Goal: Task Accomplishment & Management: Complete application form

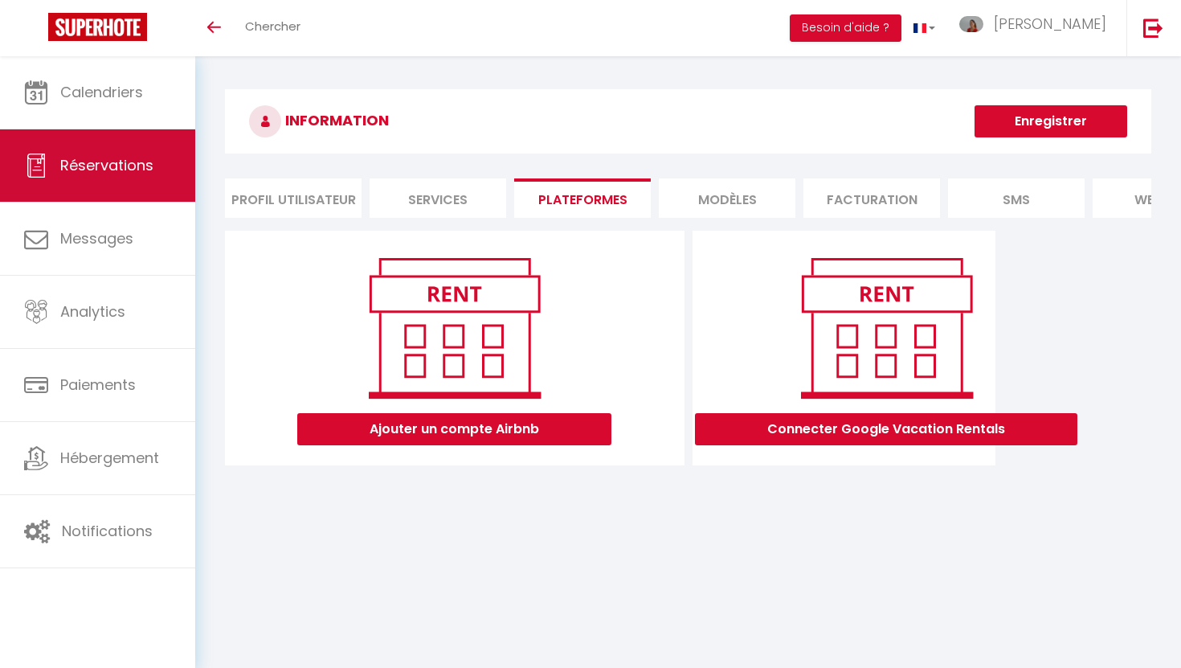
click at [112, 182] on link "Réservations" at bounding box center [97, 165] width 195 height 72
select select "not_cancelled"
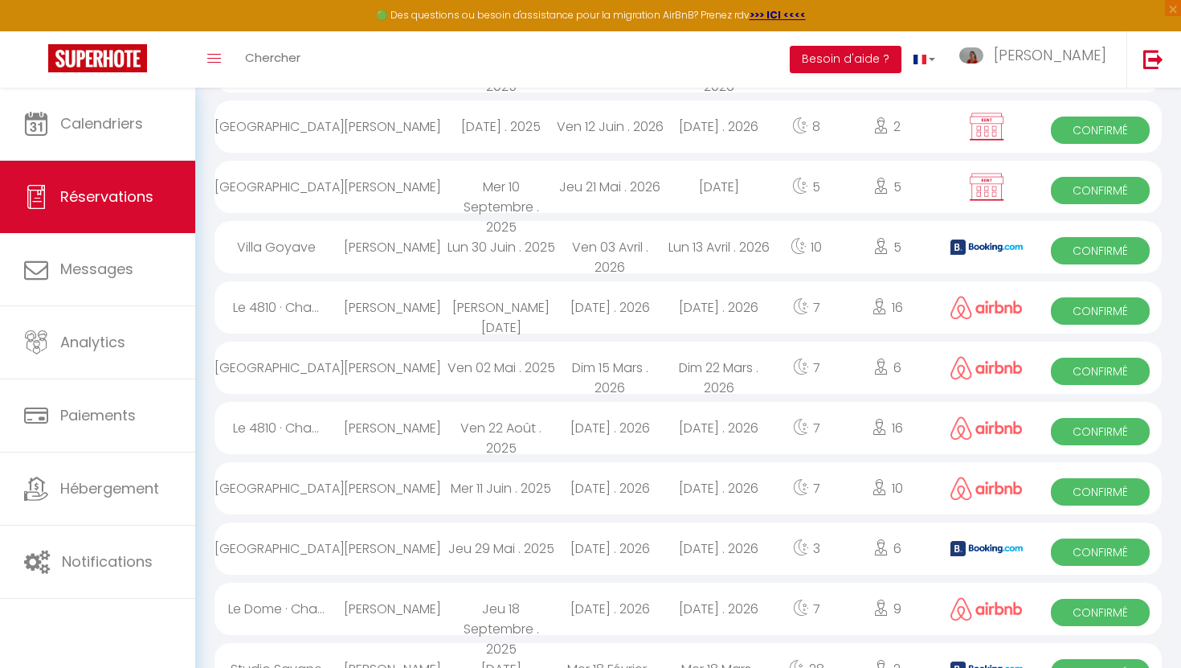
scroll to position [201, 0]
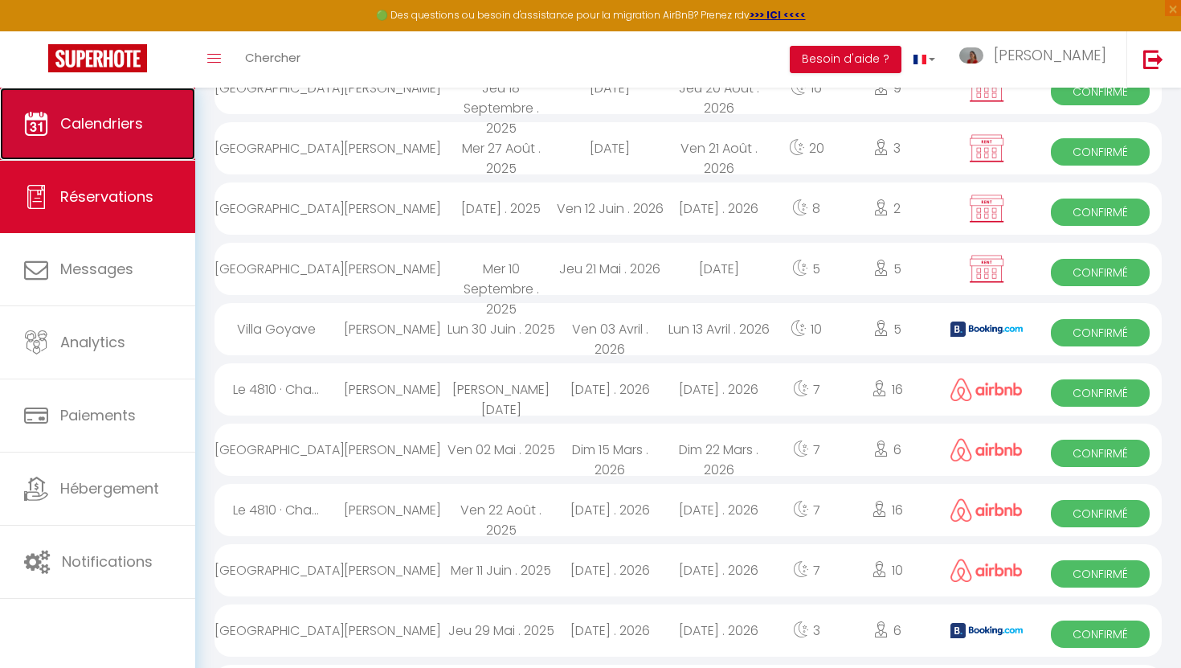
click at [133, 129] on span "Calendriers" at bounding box center [101, 123] width 83 height 20
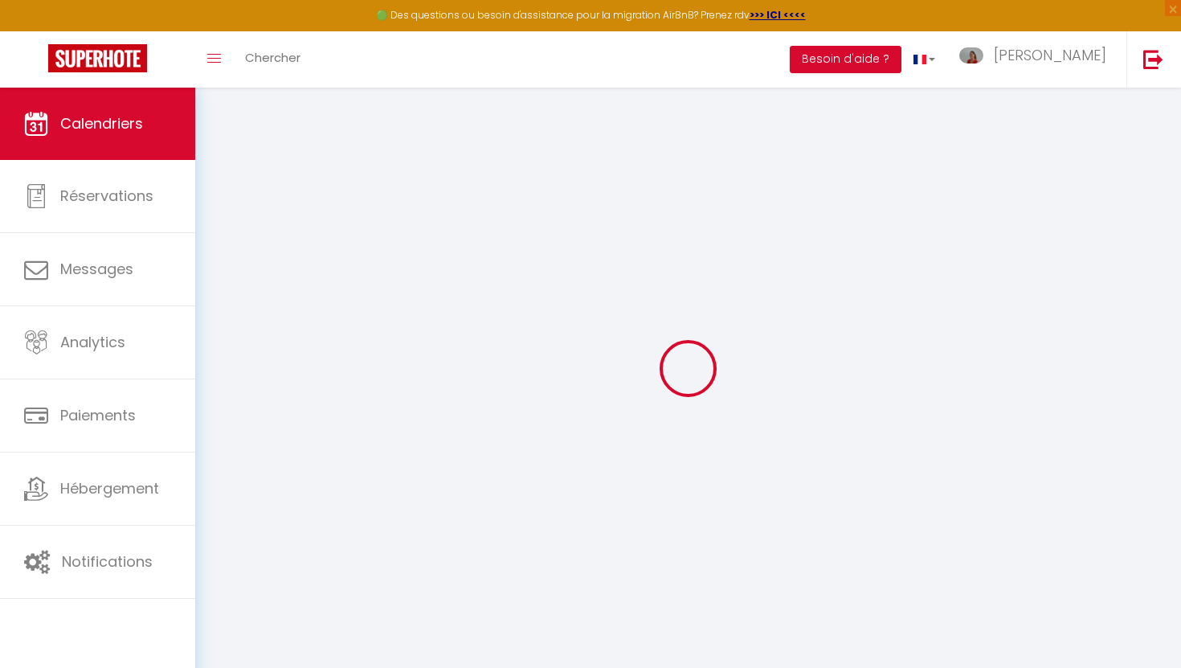
select select
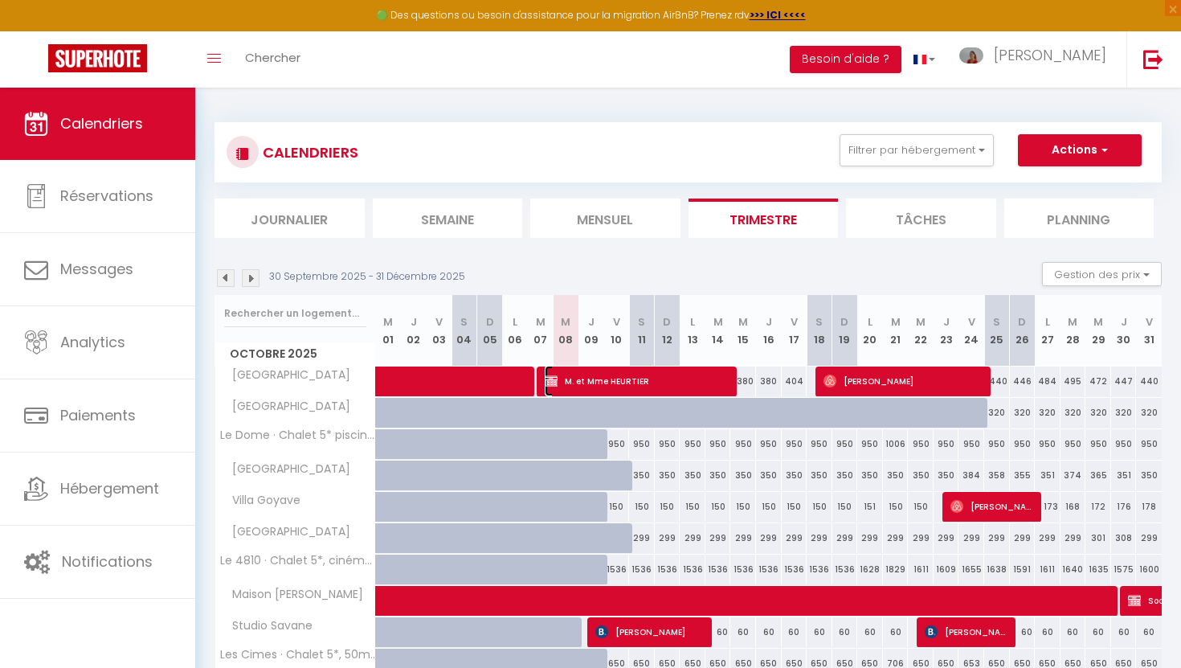
click at [678, 372] on span "M. et Mme HEURTIER" at bounding box center [639, 381] width 189 height 31
select select "OK"
select select "KO"
select select "0"
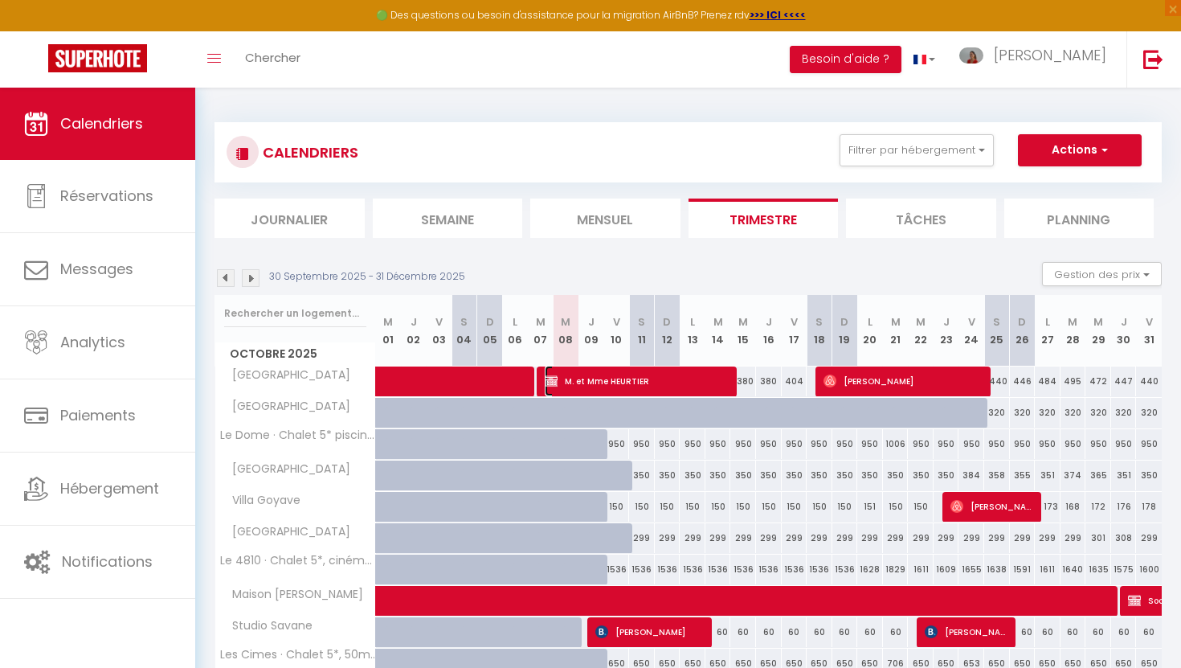
select select "1"
select select
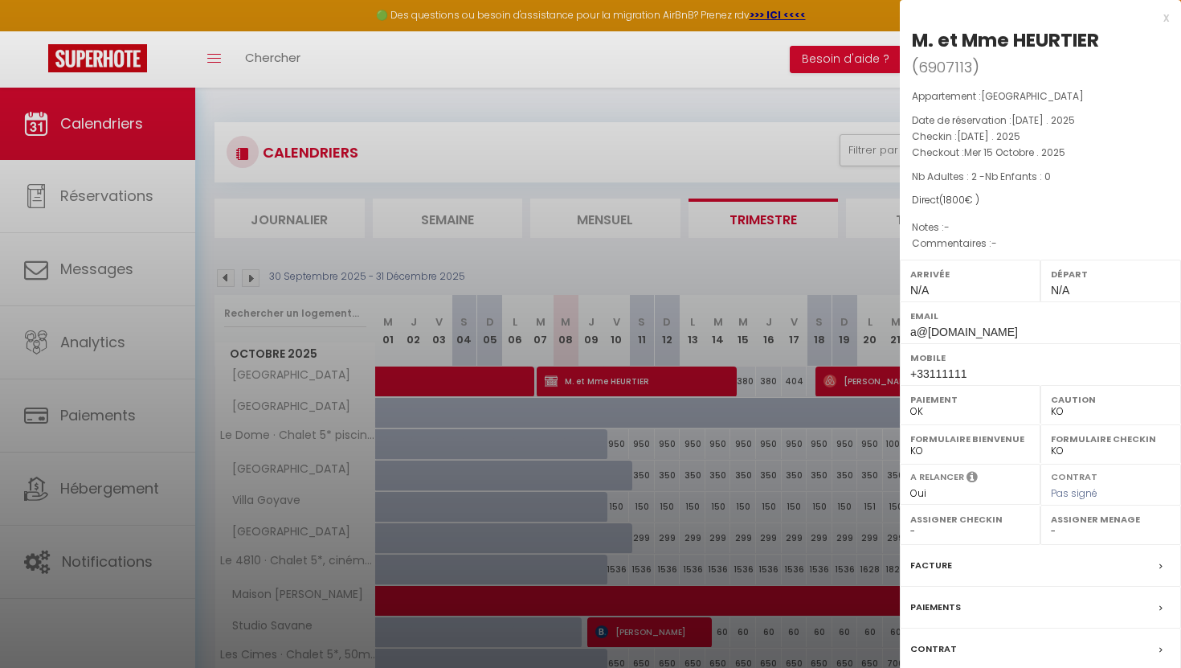
click at [938, 574] on div "Facture" at bounding box center [1040, 566] width 281 height 42
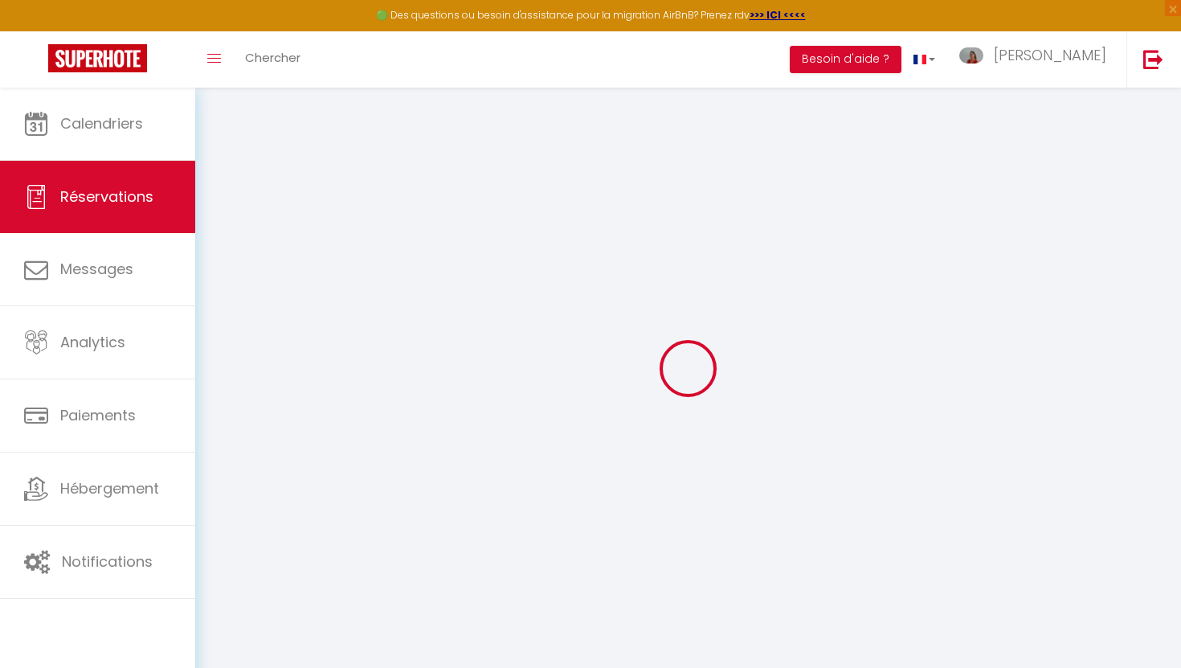
type input "M. et Mme"
type input "HEURTIER"
type input "a@a.fr"
type input "+33111111"
select select "FR"
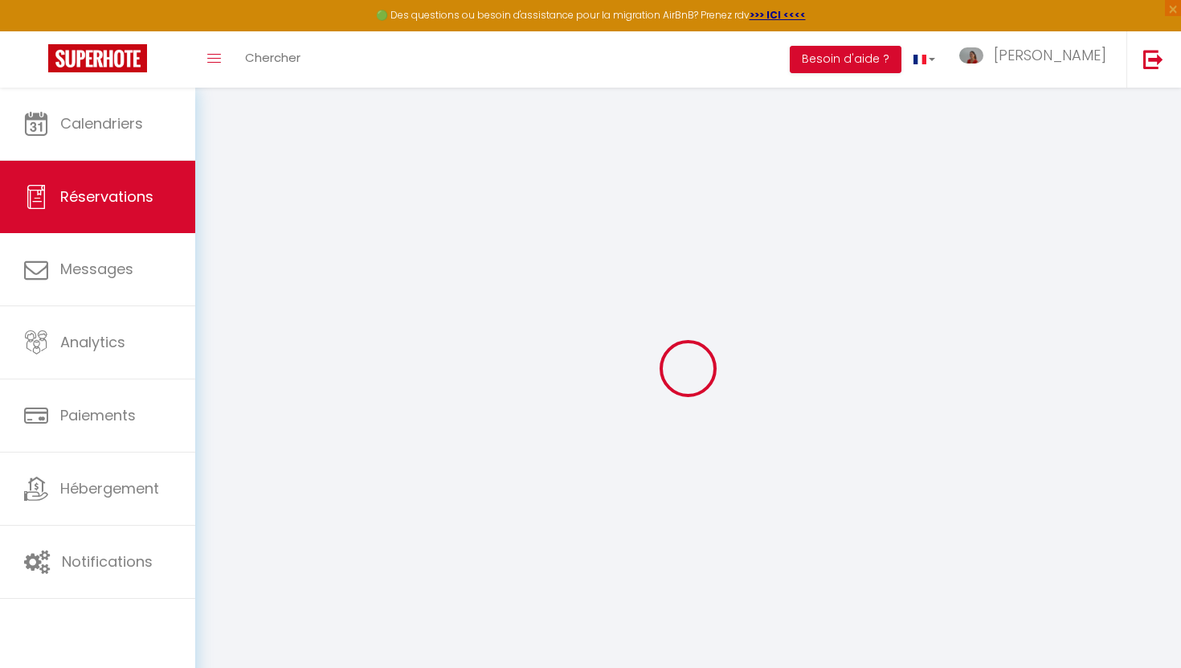
select select "40970"
select select "1"
type input "Mar 07 Octobre 2025"
select select
type input "Mer 15 Octobre 2025"
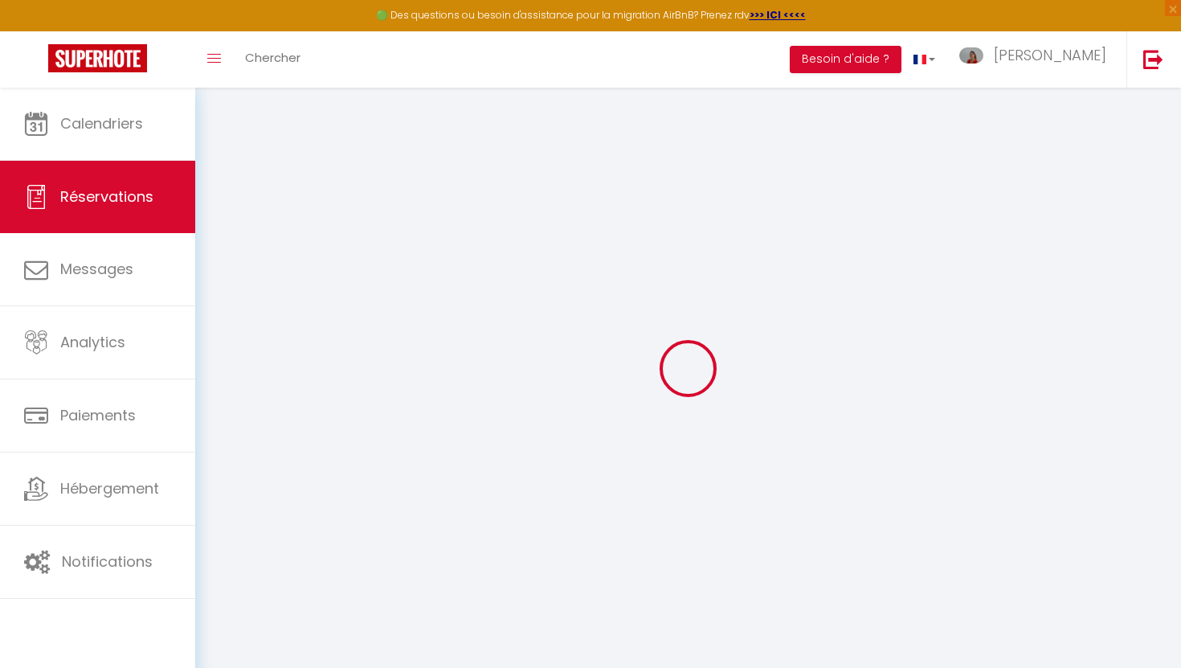
select select
type input "2"
select select "12"
select select
type input "1800"
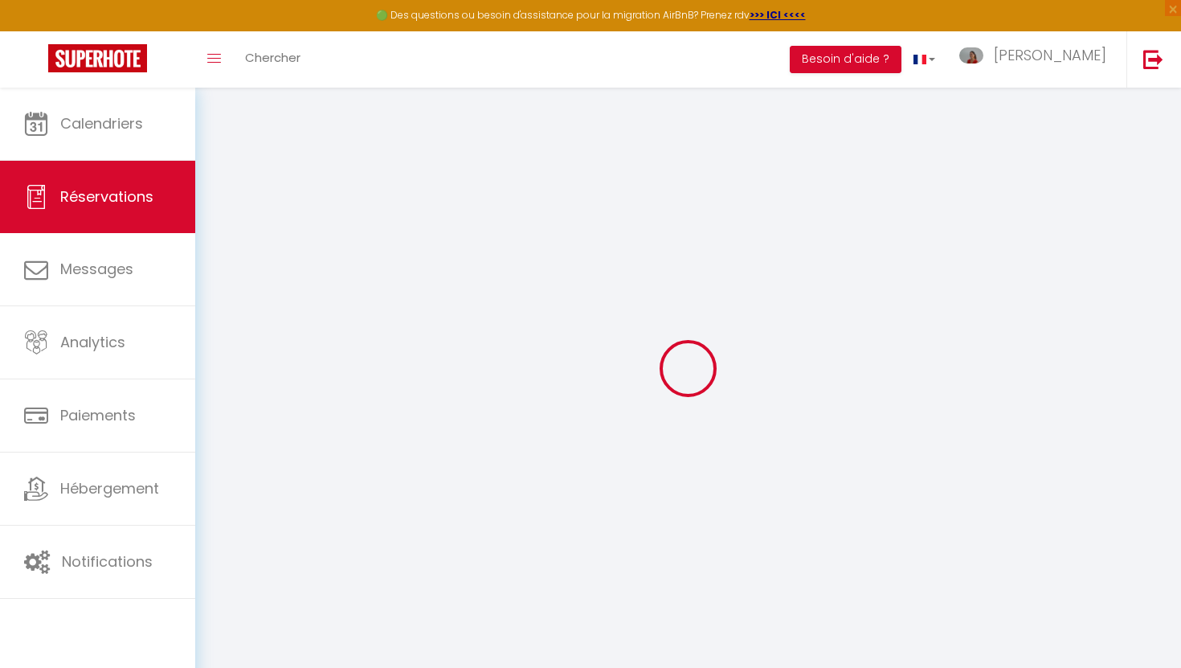
checkbox input "false"
type input "0"
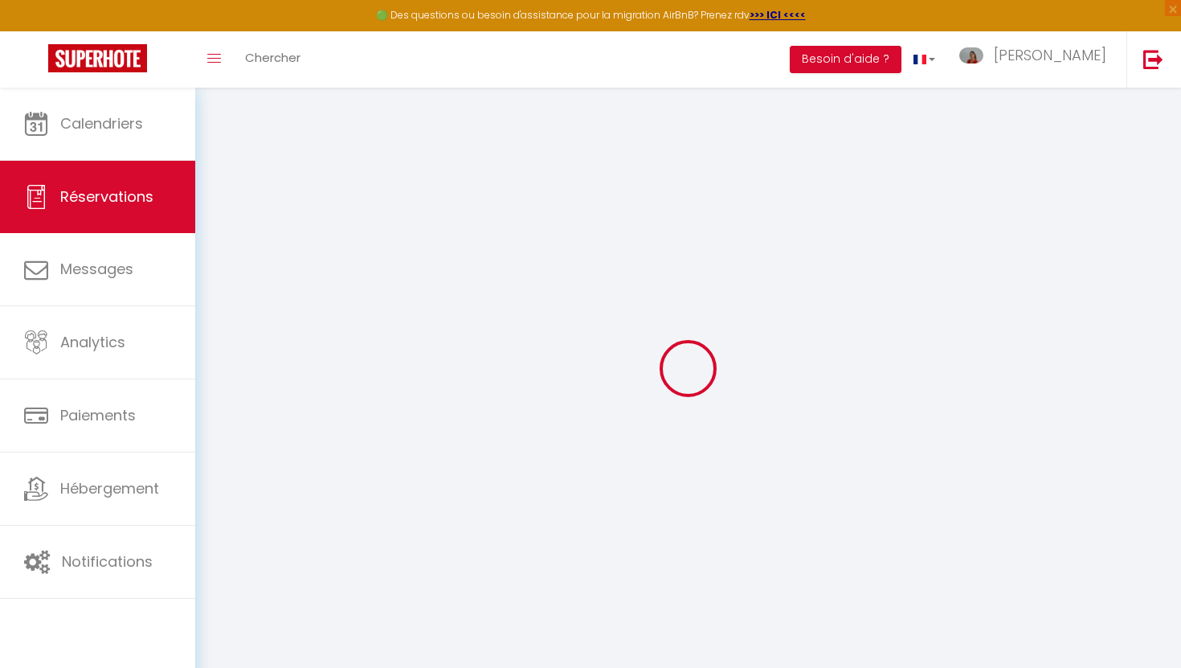
select select
select select "14"
checkbox input "false"
select select
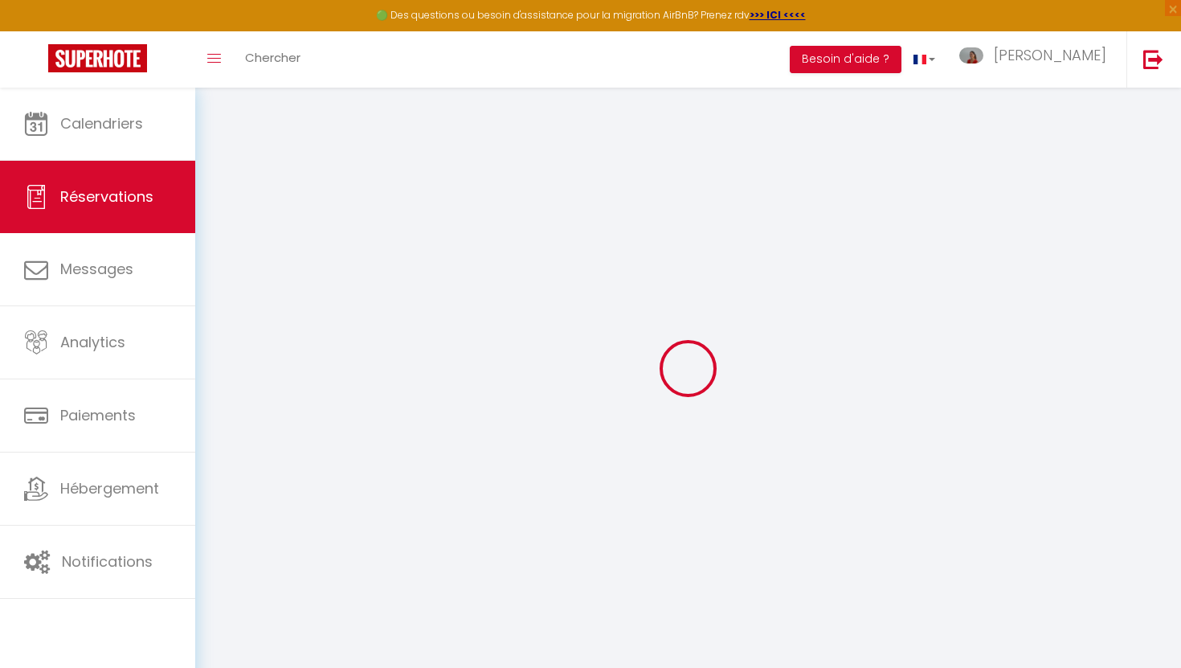
select select
checkbox input "false"
select select
checkbox input "false"
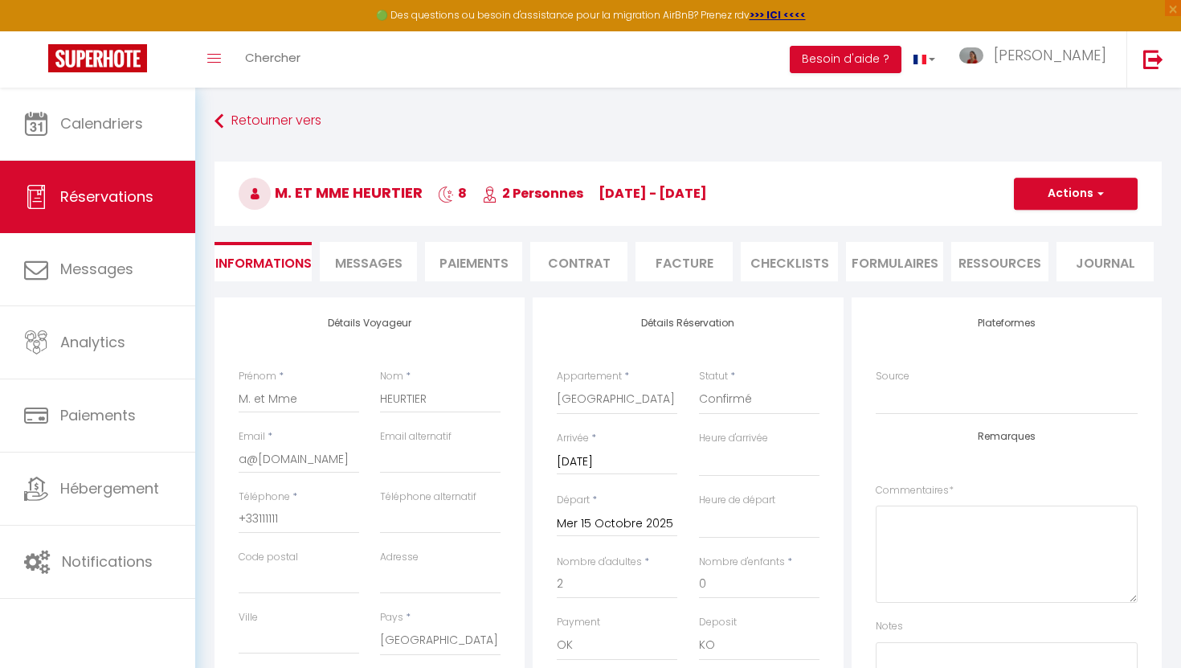
select select
checkbox input "false"
select select
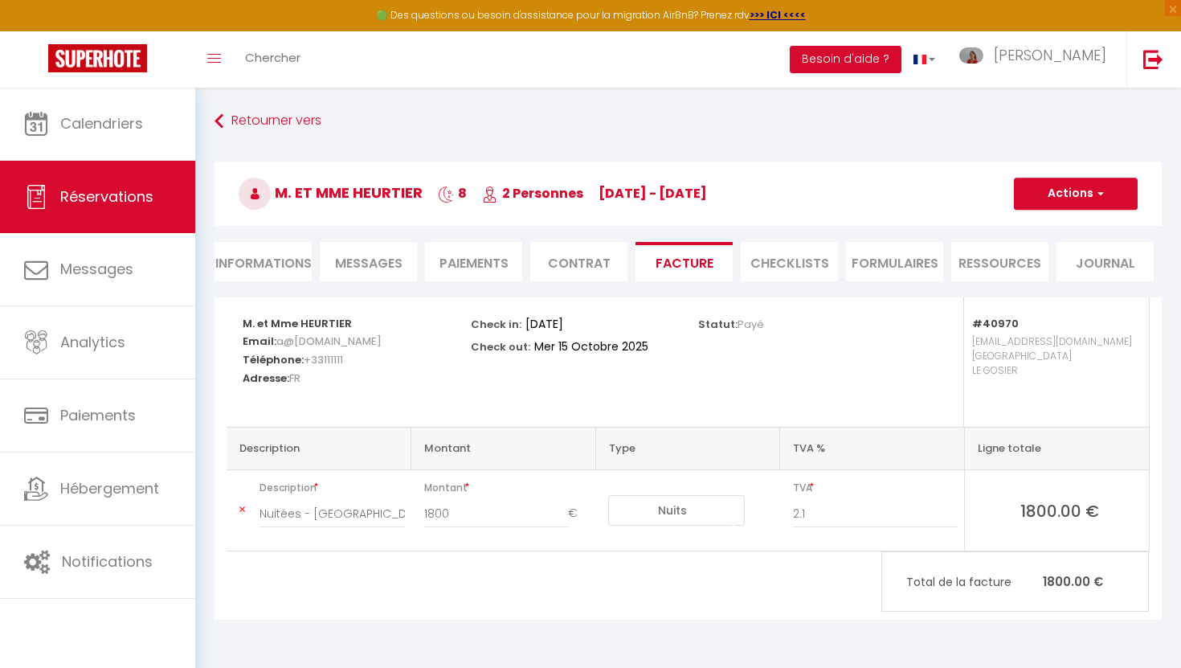
select select
click at [261, 248] on li "Informations" at bounding box center [263, 261] width 97 height 39
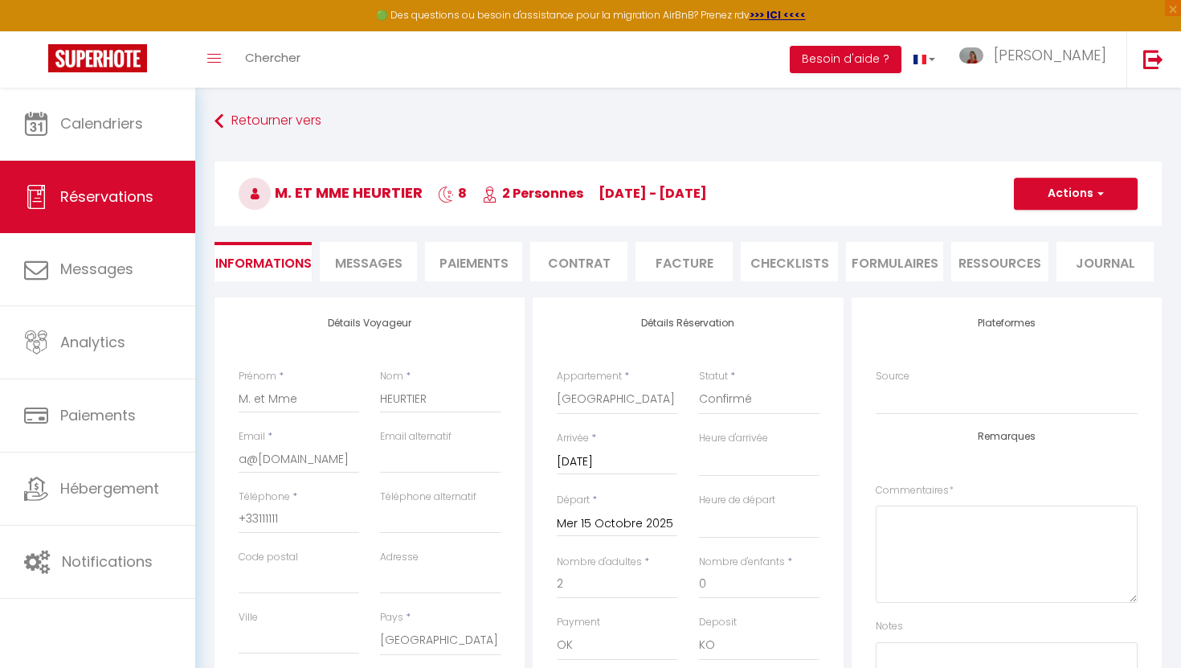
select select
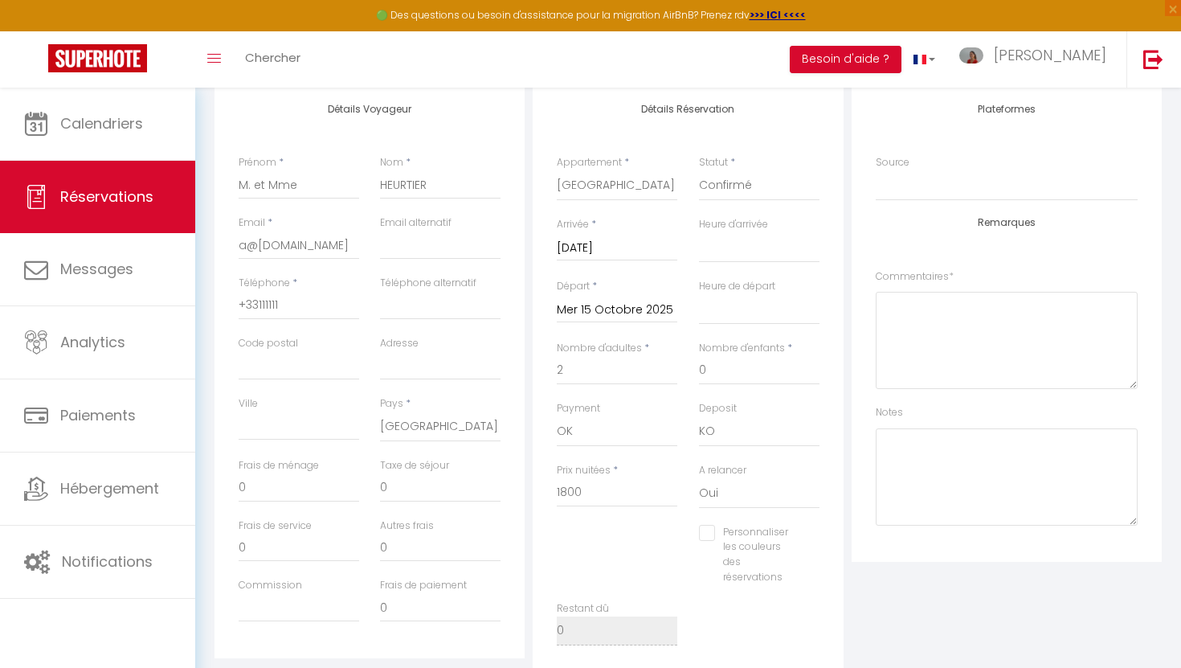
scroll to position [218, 0]
drag, startPoint x: 579, startPoint y: 488, endPoint x: 562, endPoint y: 488, distance: 17.7
click at [562, 488] on input "1800" at bounding box center [617, 488] width 121 height 29
type input "17"
select select
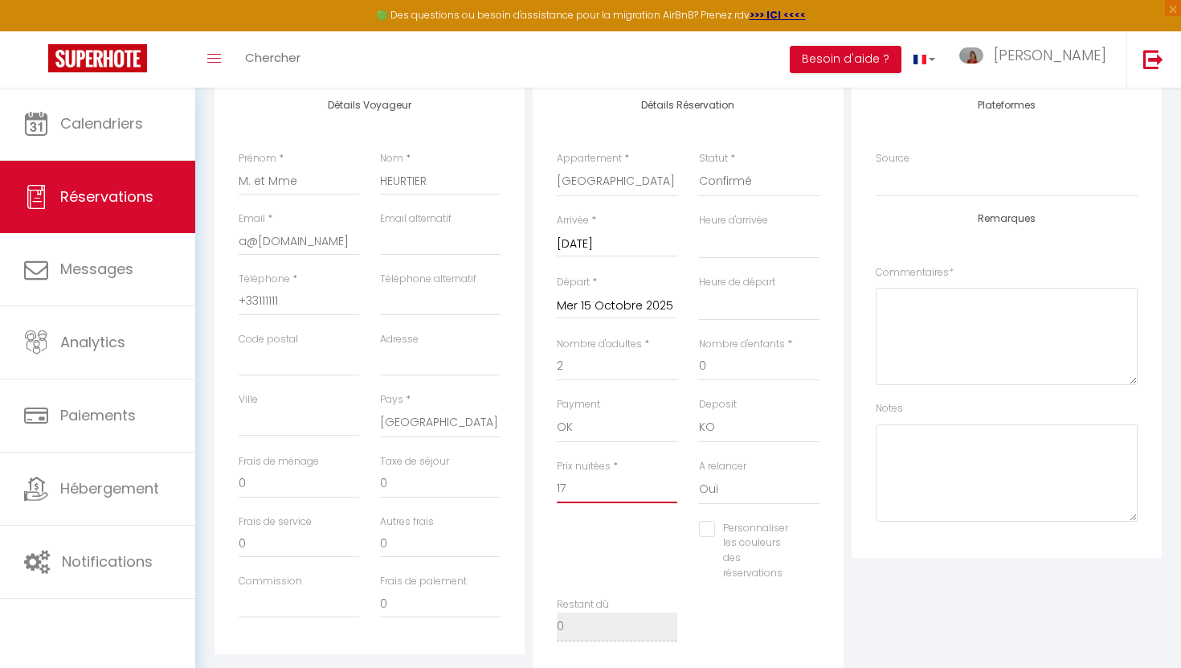
select select
checkbox input "false"
type input "175"
select select
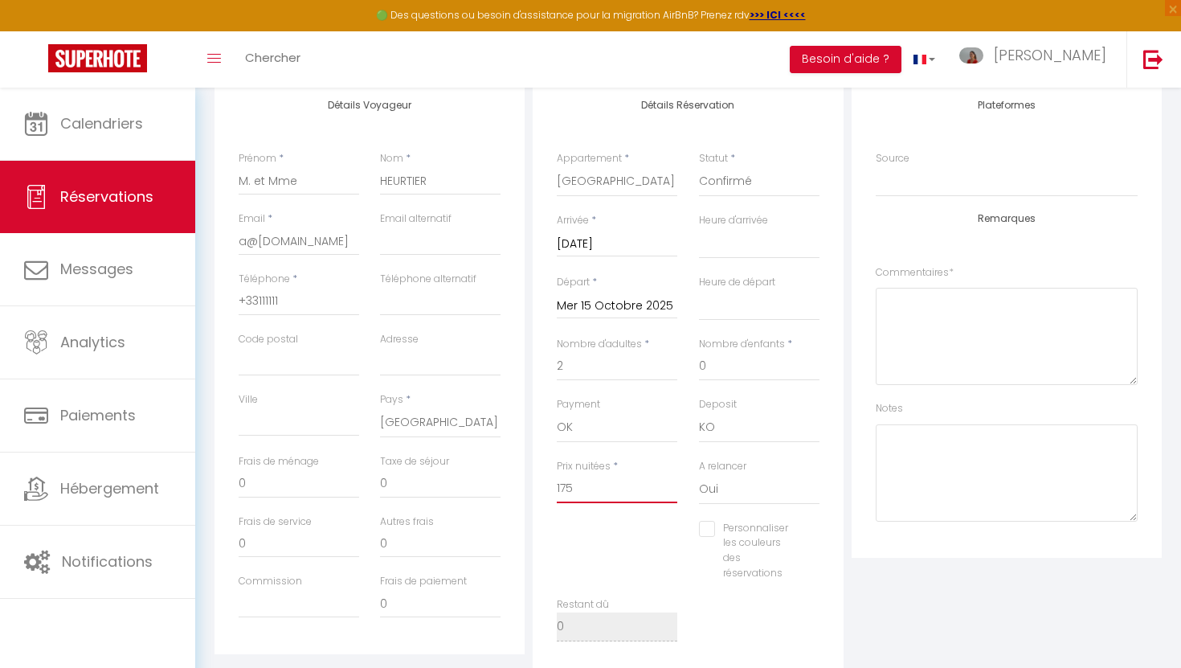
checkbox input "false"
type input "1750"
select select
checkbox input "false"
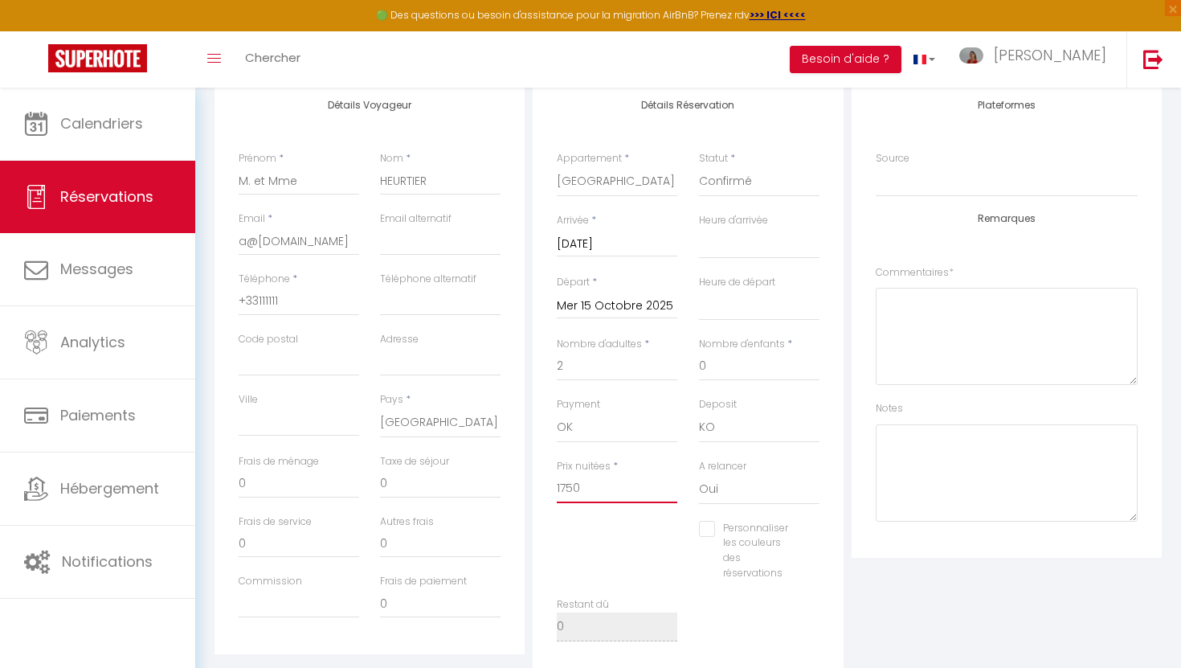
type input "1750"
click at [407, 479] on input "0" at bounding box center [440, 483] width 121 height 29
drag, startPoint x: 292, startPoint y: 483, endPoint x: 240, endPoint y: 484, distance: 51.4
click at [240, 484] on input "0" at bounding box center [299, 483] width 121 height 29
type input "2"
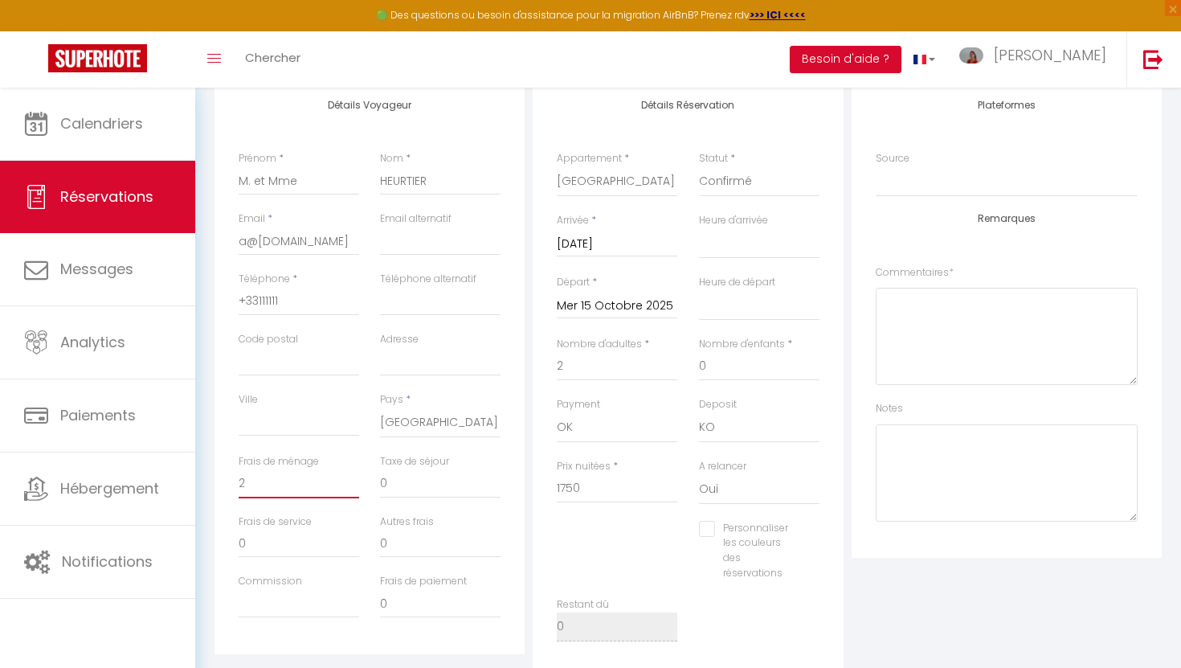
select select
checkbox input "false"
type input "20"
select select
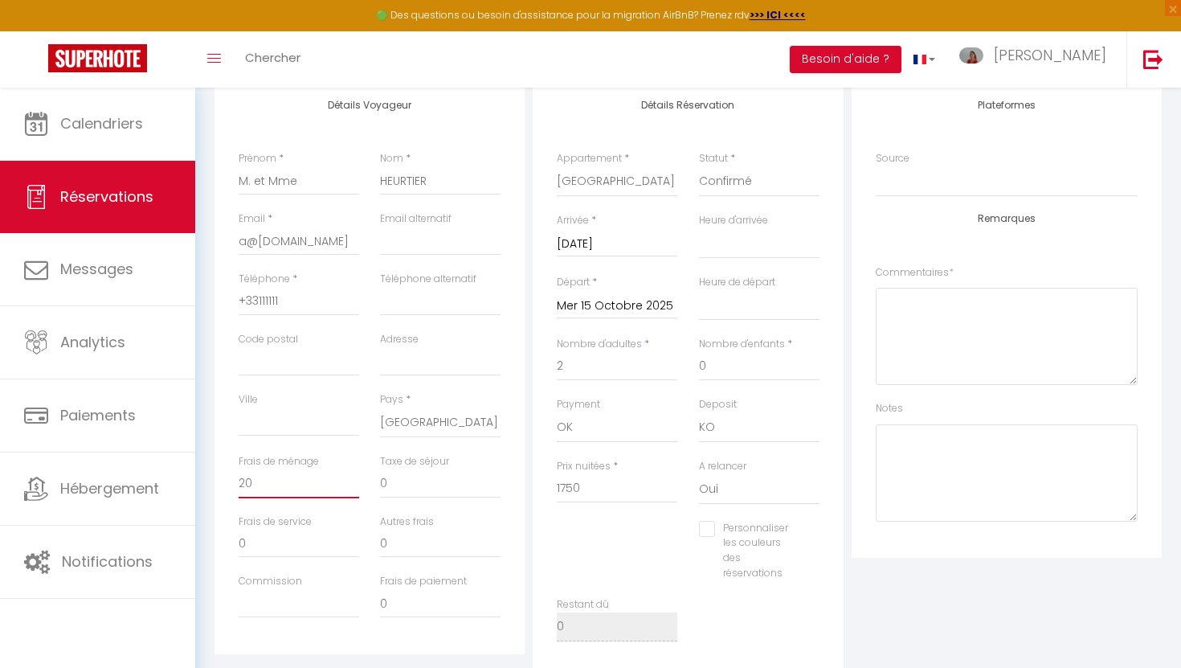
select select
checkbox input "false"
type input "200"
select select
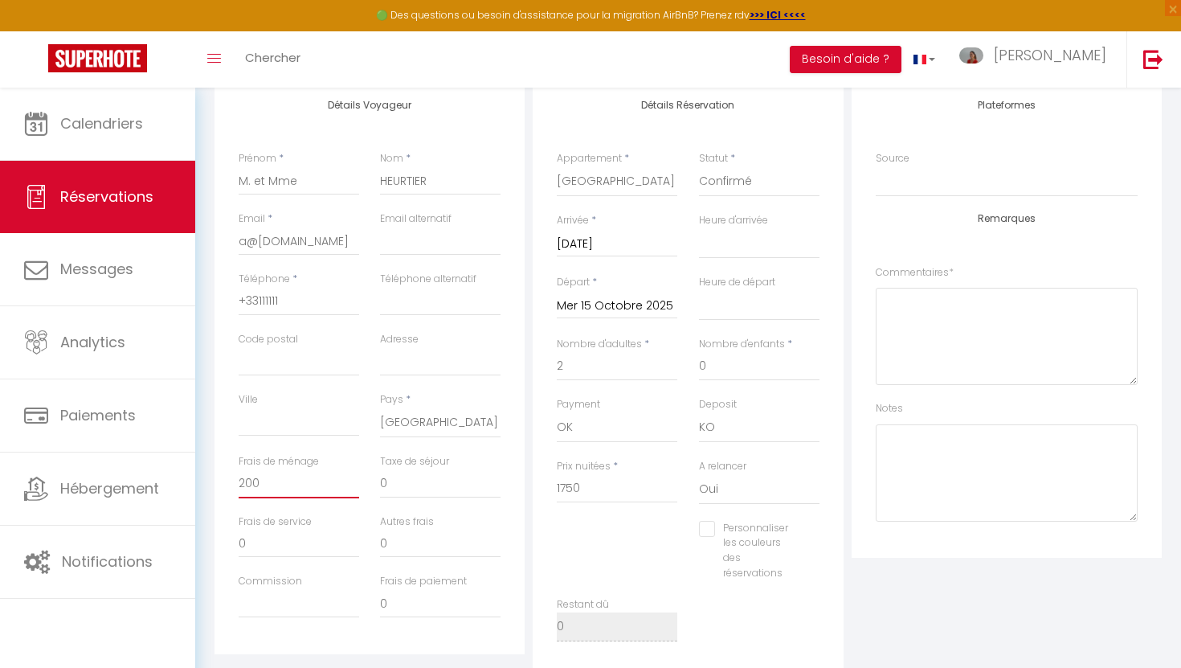
checkbox input "false"
type input "200"
click at [864, 509] on div "Plateformes Source Direct Airbnb.com Booking.com Chalet montagne Expedia Gite d…" at bounding box center [1007, 319] width 310 height 478
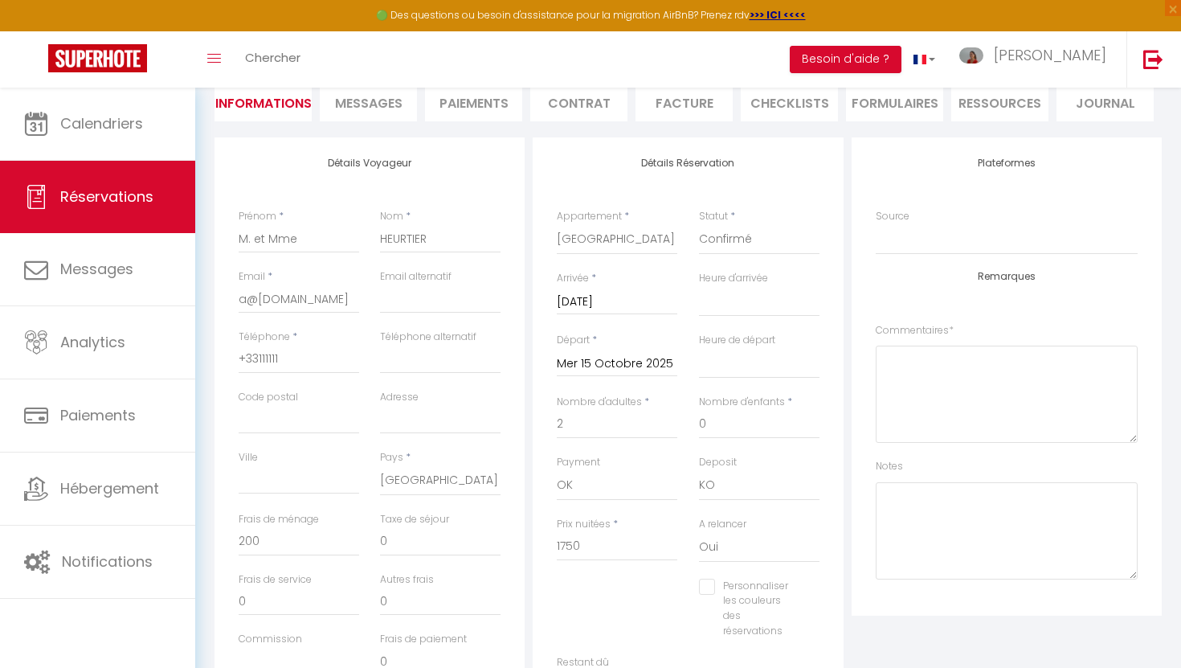
scroll to position [0, 0]
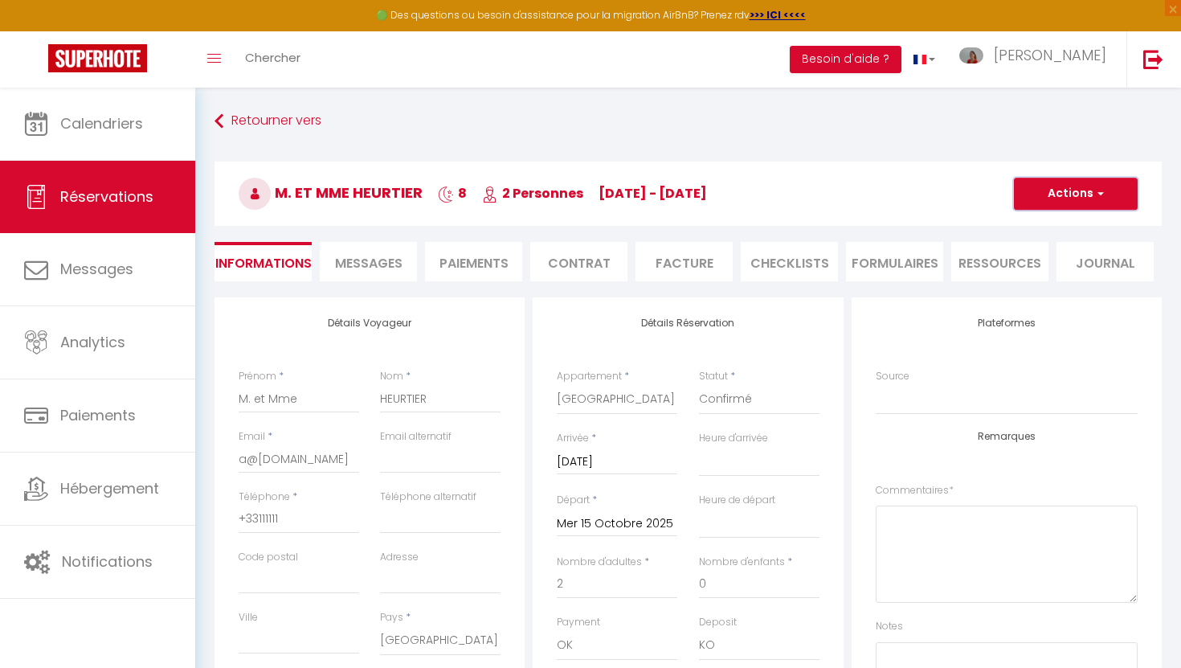
click at [1077, 194] on button "Actions" at bounding box center [1076, 194] width 124 height 32
click at [1049, 225] on link "Enregistrer" at bounding box center [1059, 229] width 127 height 21
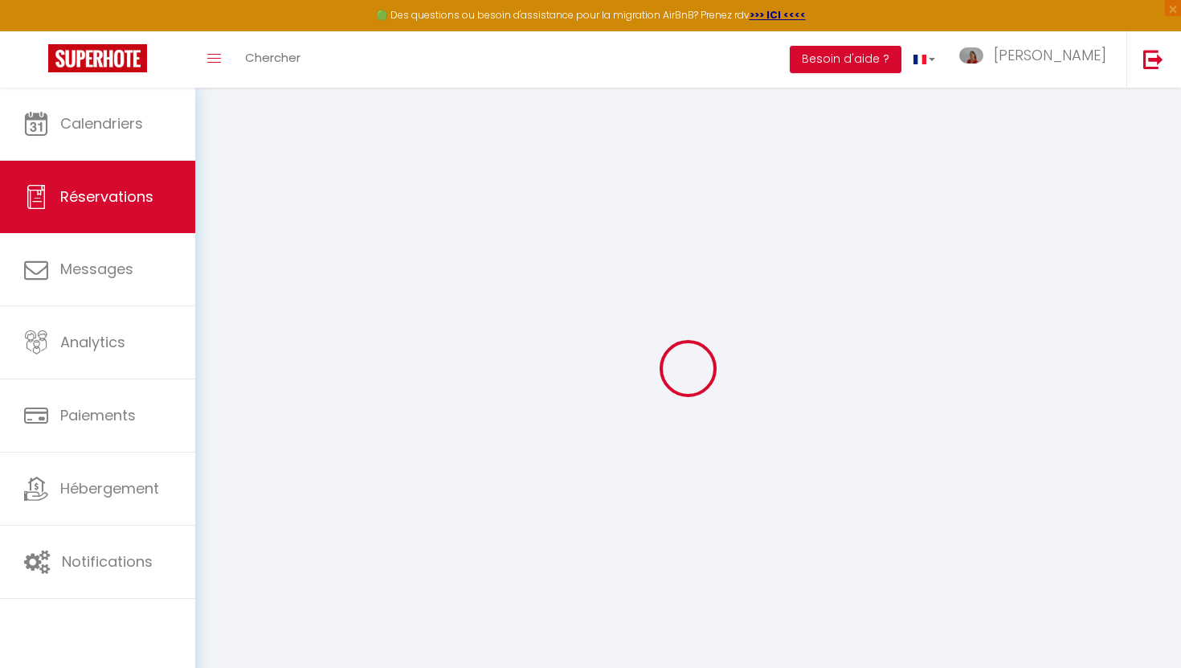
select select "not_cancelled"
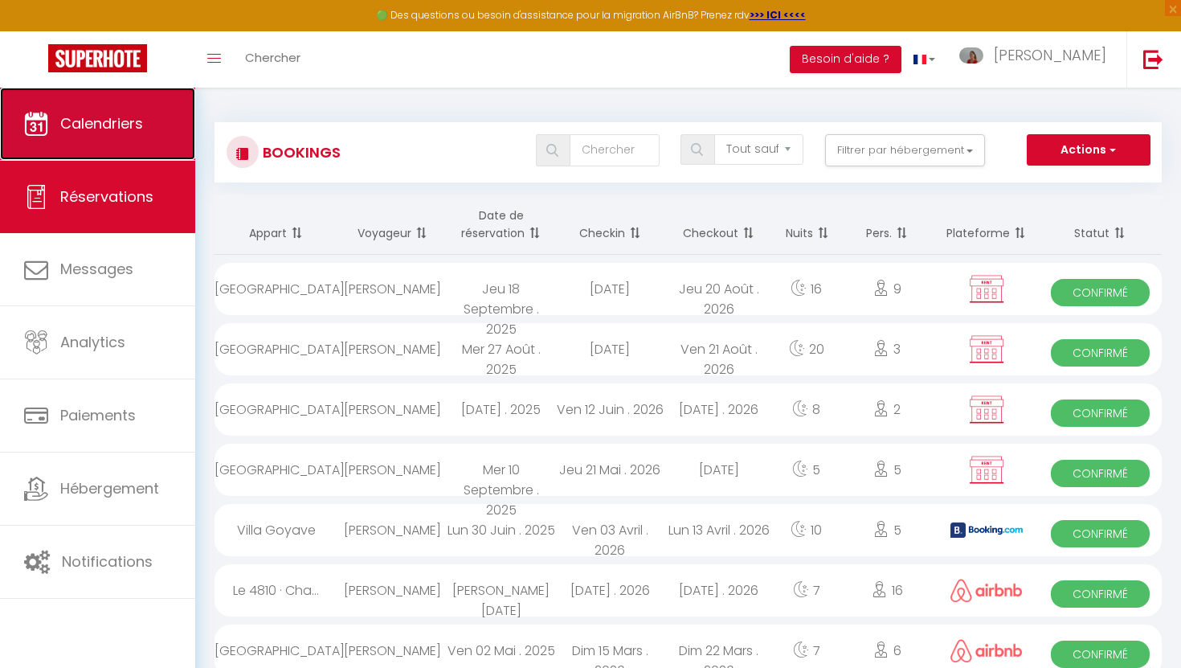
click at [134, 137] on link "Calendriers" at bounding box center [97, 124] width 195 height 72
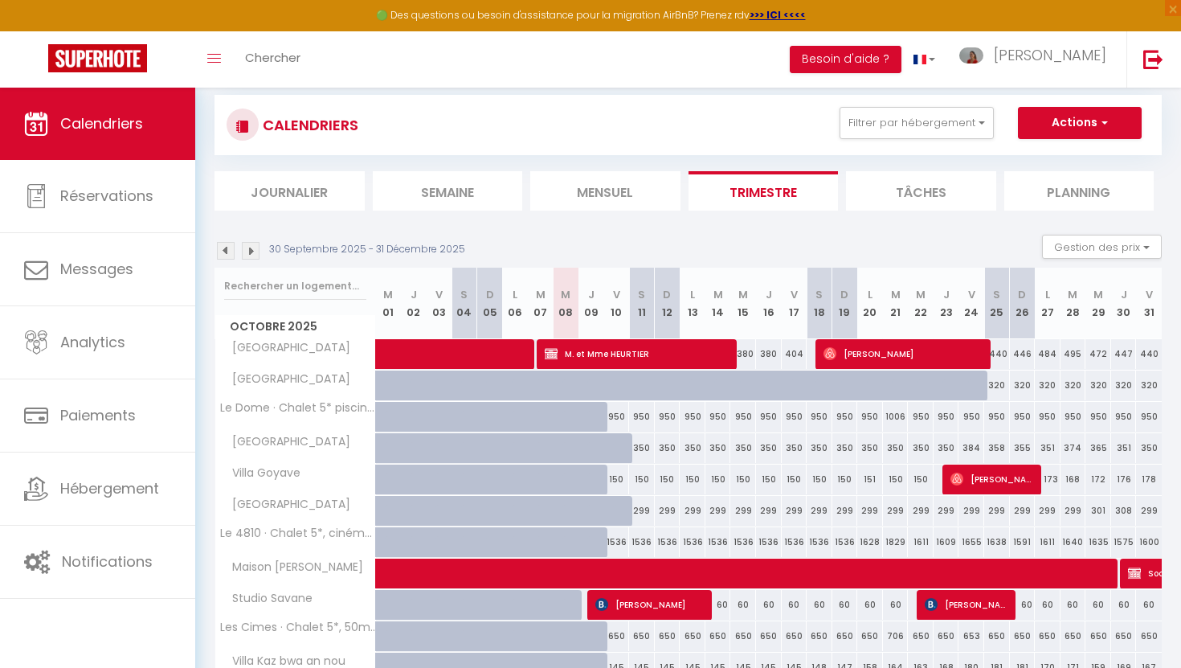
scroll to position [28, 0]
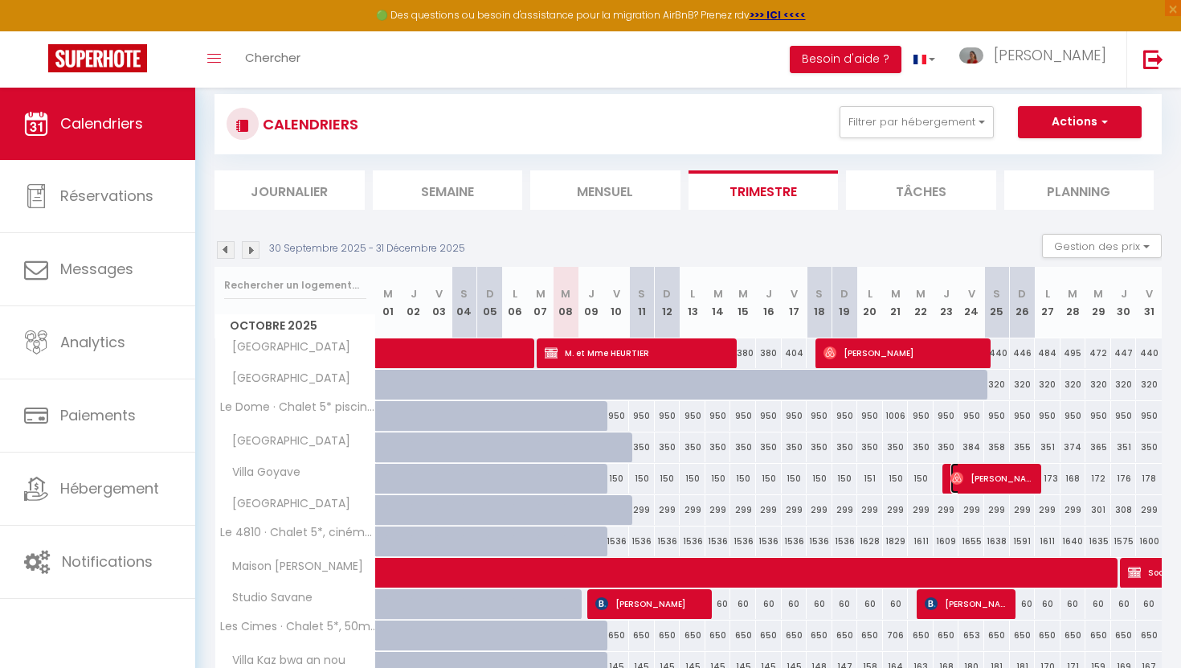
click at [985, 472] on span "[PERSON_NAME]" at bounding box center [993, 478] width 86 height 31
select select "OK"
select select "0"
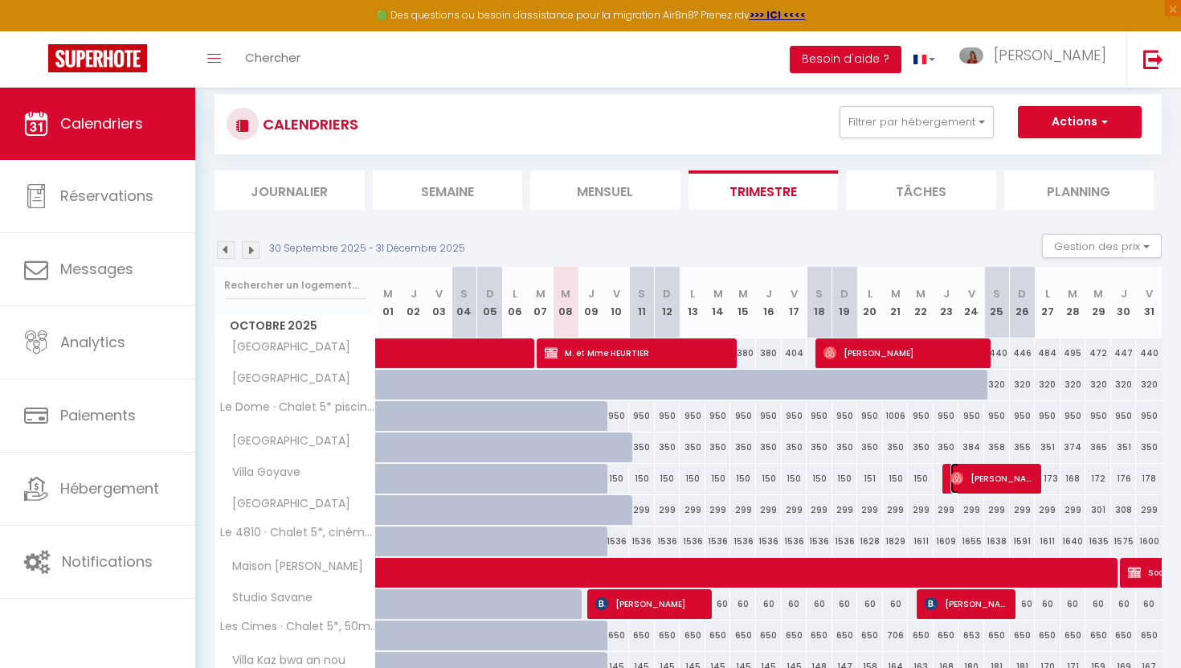
select select "1"
select select
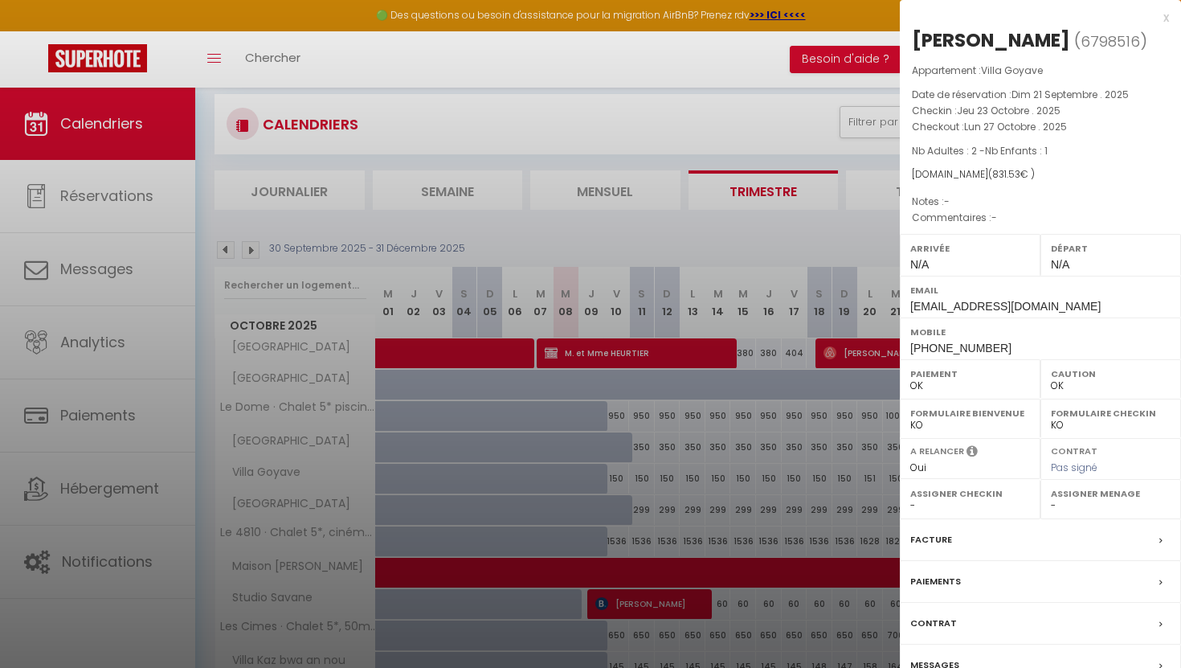
click at [928, 542] on label "Facture" at bounding box center [931, 539] width 42 height 17
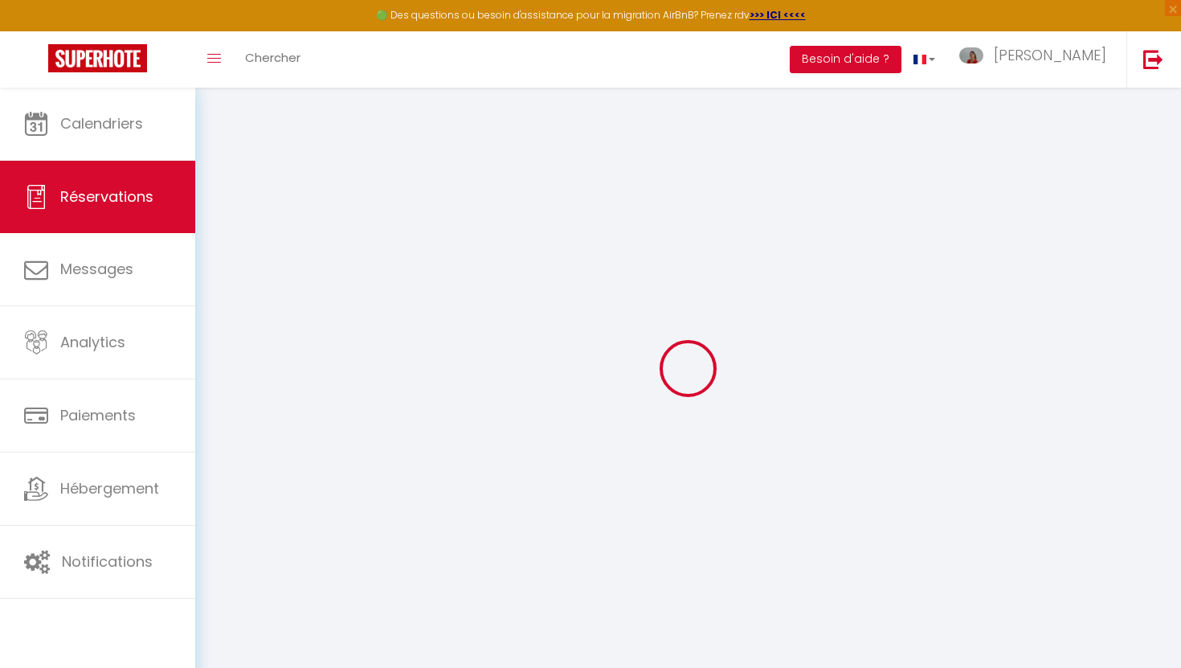
select select
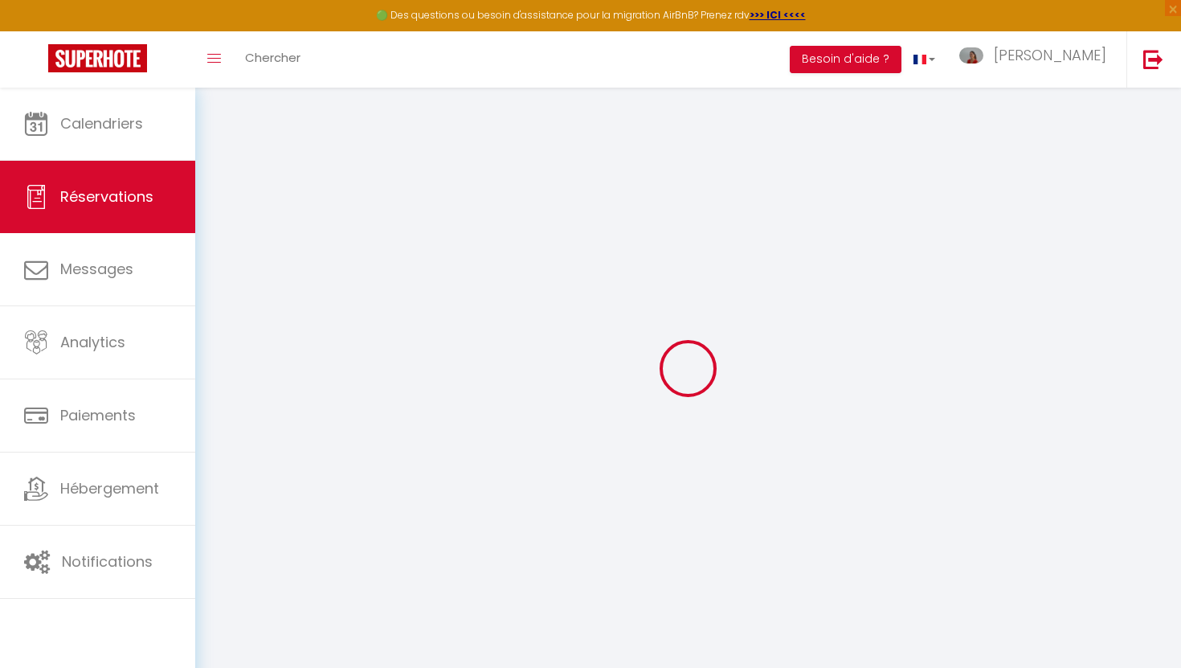
select select
checkbox input "false"
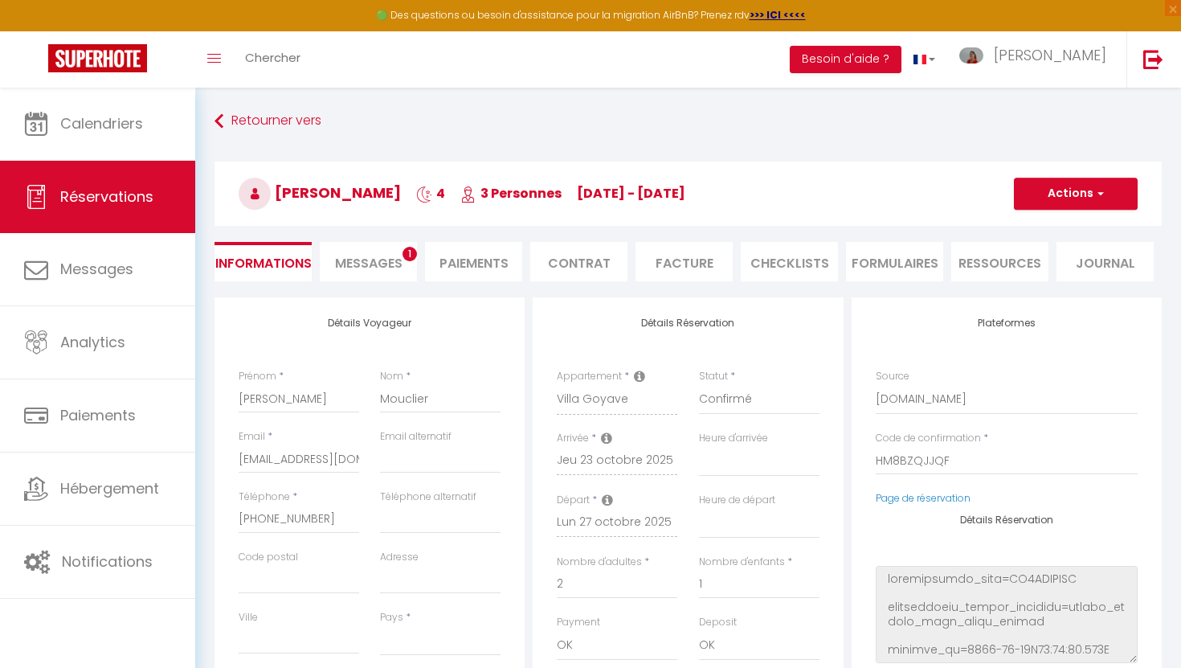
select select
type input "30.53"
select select
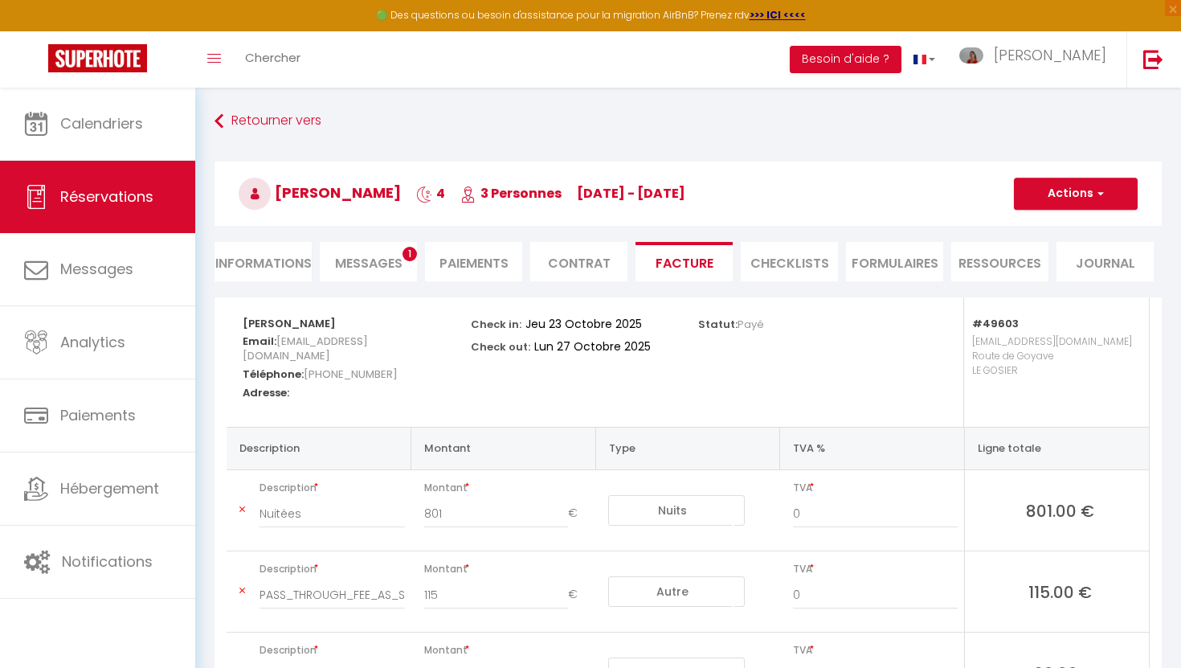
select select
click at [263, 263] on li "Informations" at bounding box center [263, 261] width 97 height 39
select select
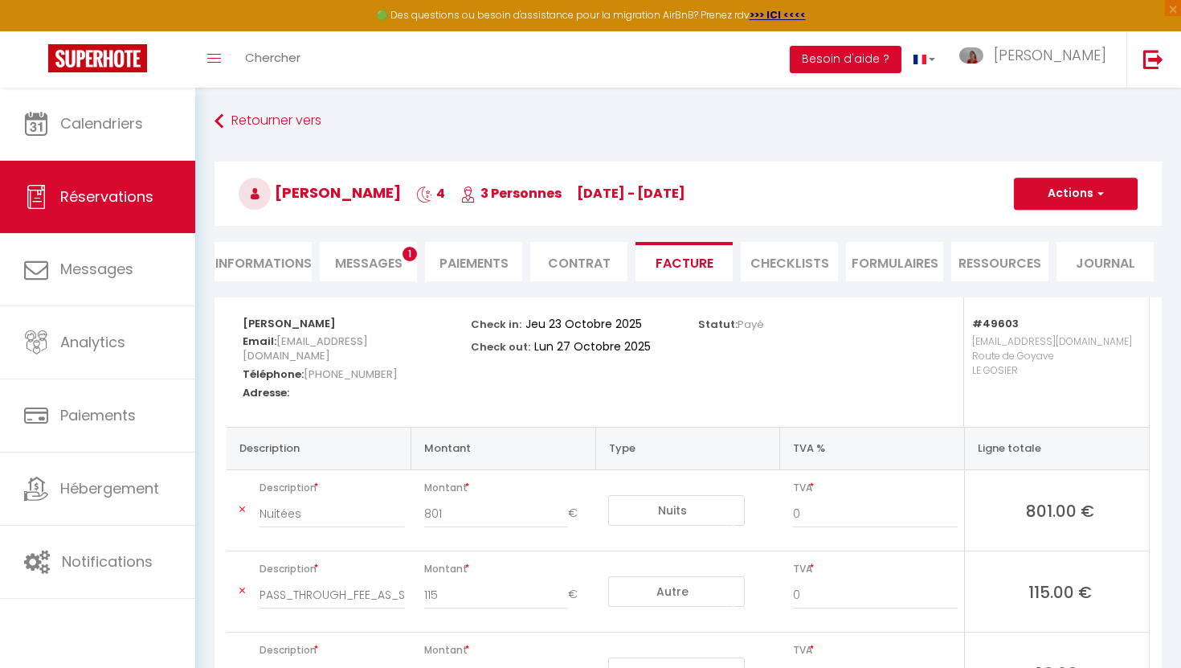
select select
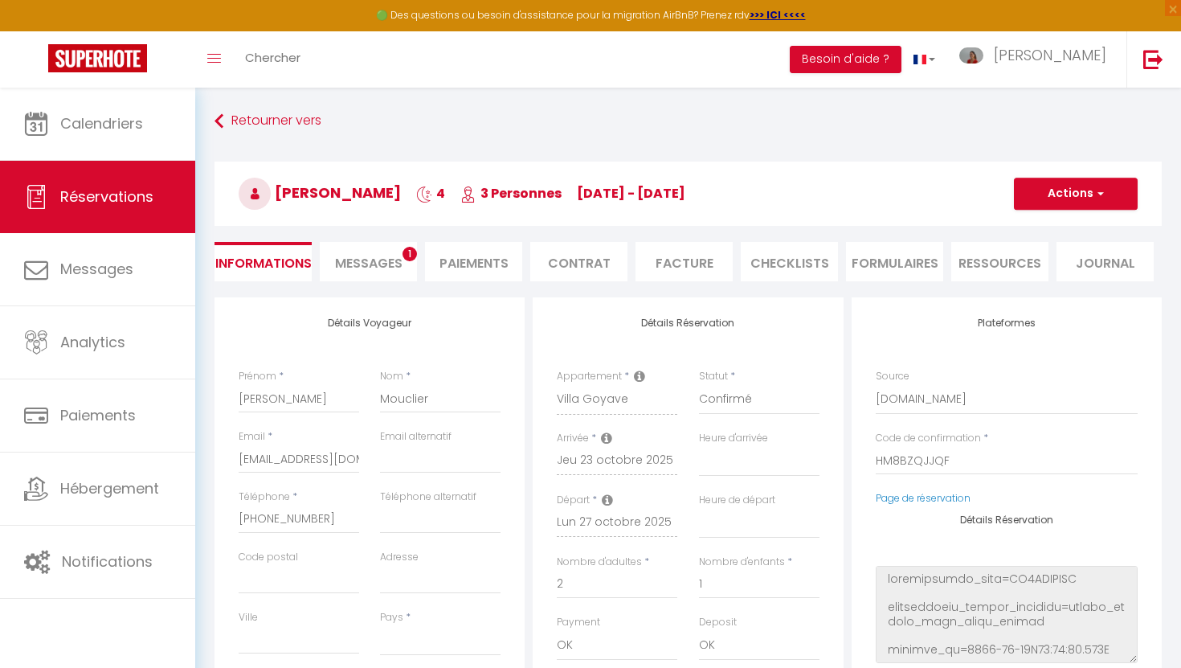
click at [366, 270] on span "Messages" at bounding box center [368, 263] width 67 height 18
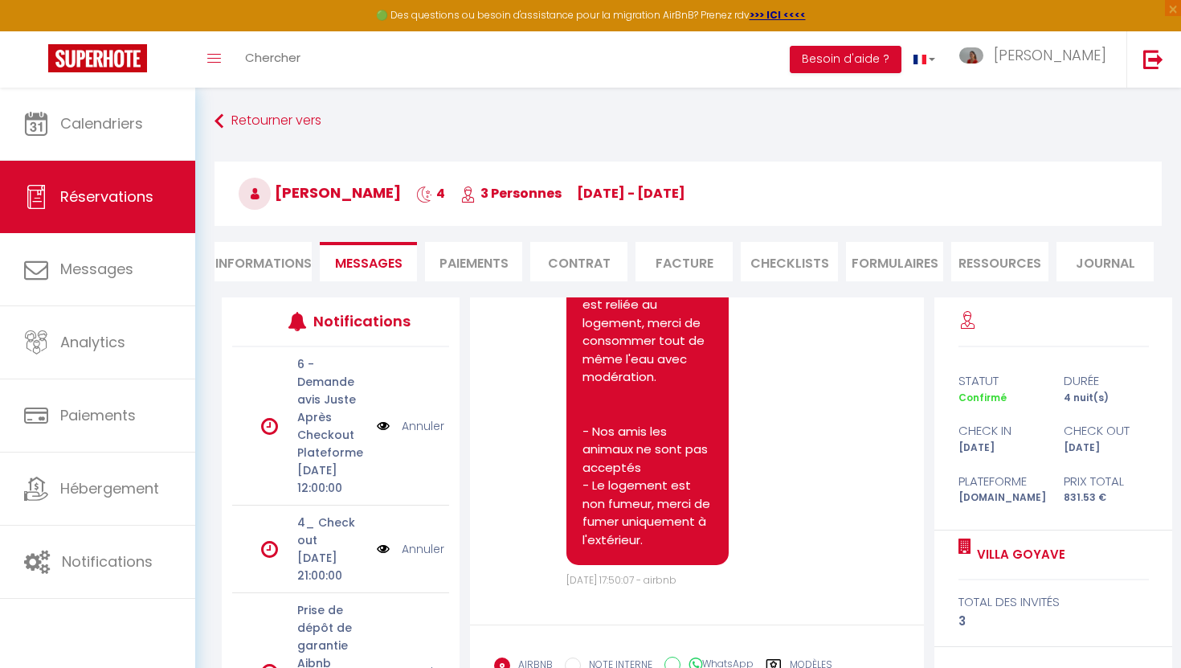
scroll to position [2084, 0]
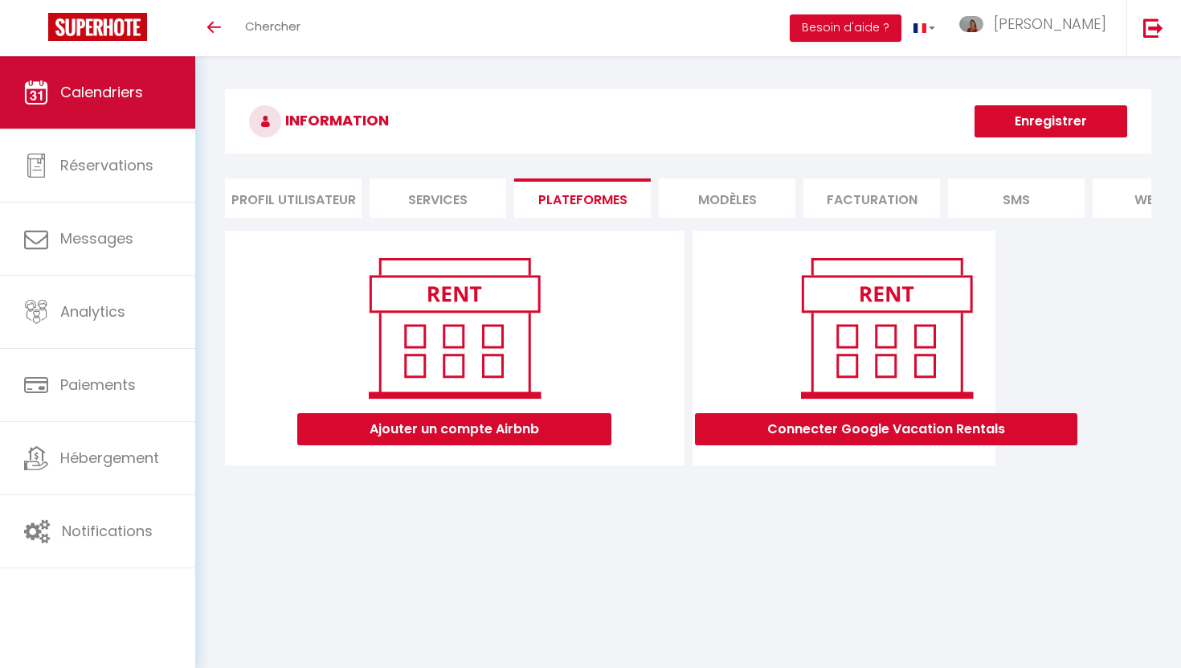
click at [131, 116] on link "Calendriers" at bounding box center [97, 92] width 195 height 72
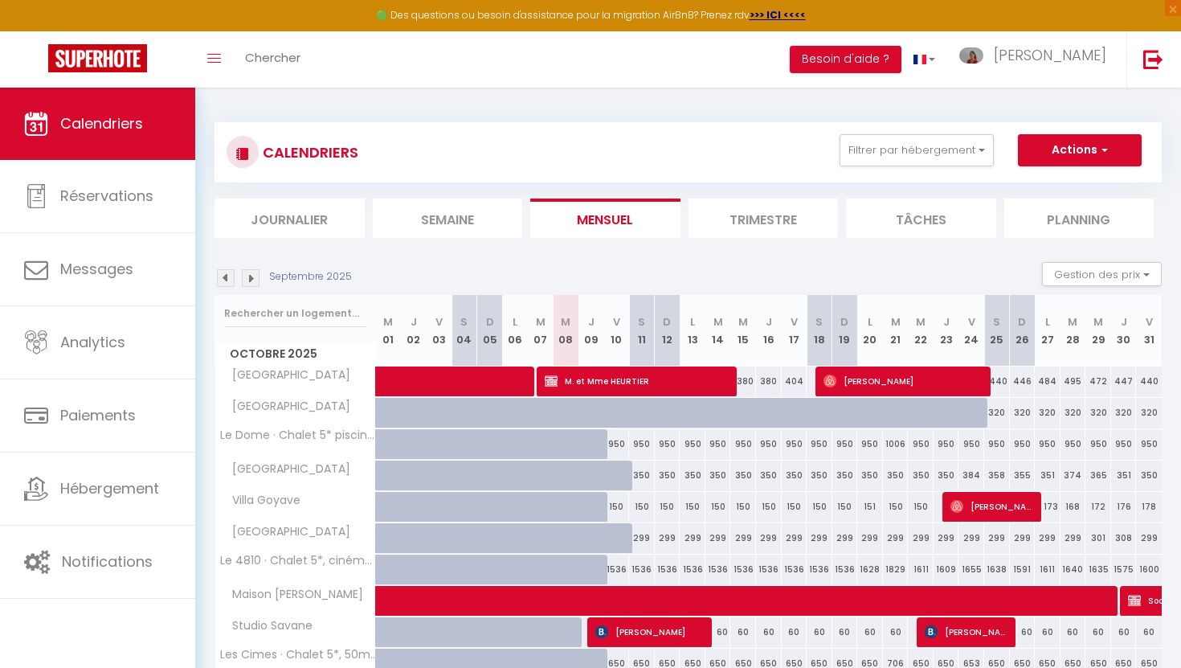
click at [252, 280] on img at bounding box center [251, 278] width 18 height 18
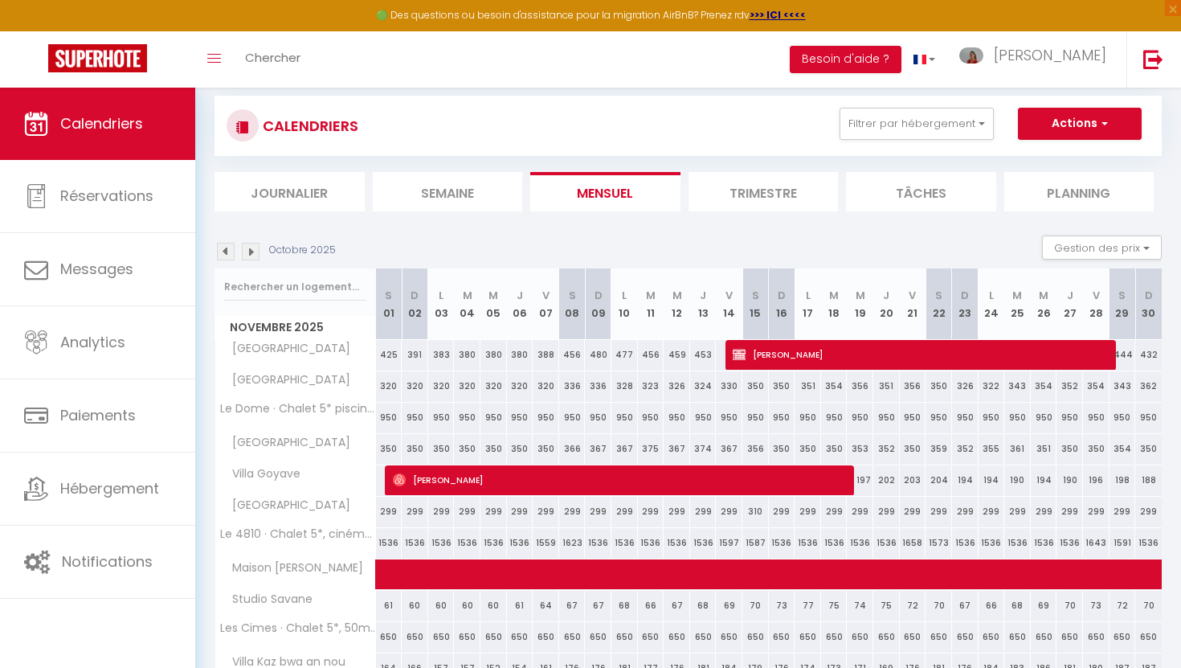
scroll to position [33, 0]
